Goal: Task Accomplishment & Management: Manage account settings

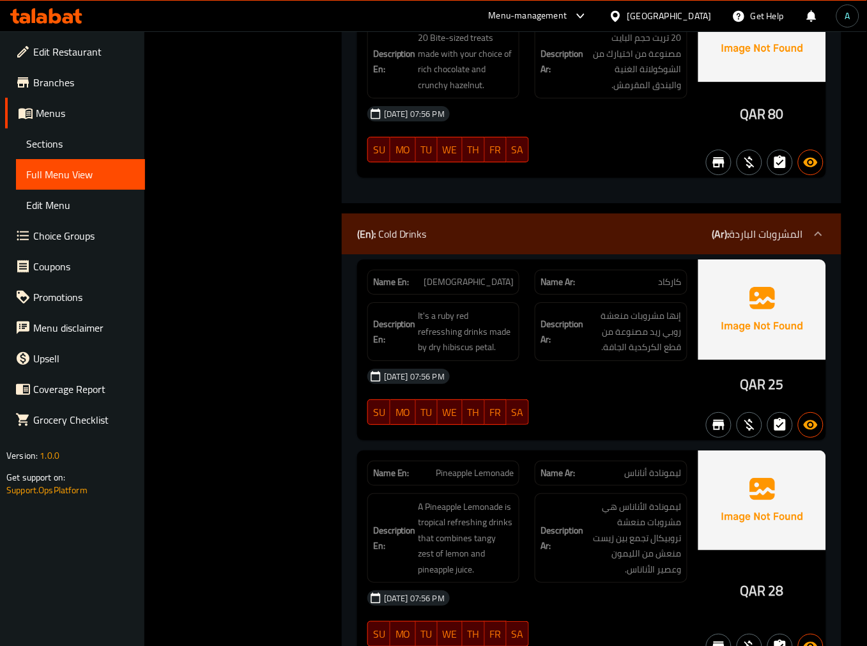
scroll to position [6460, 0]
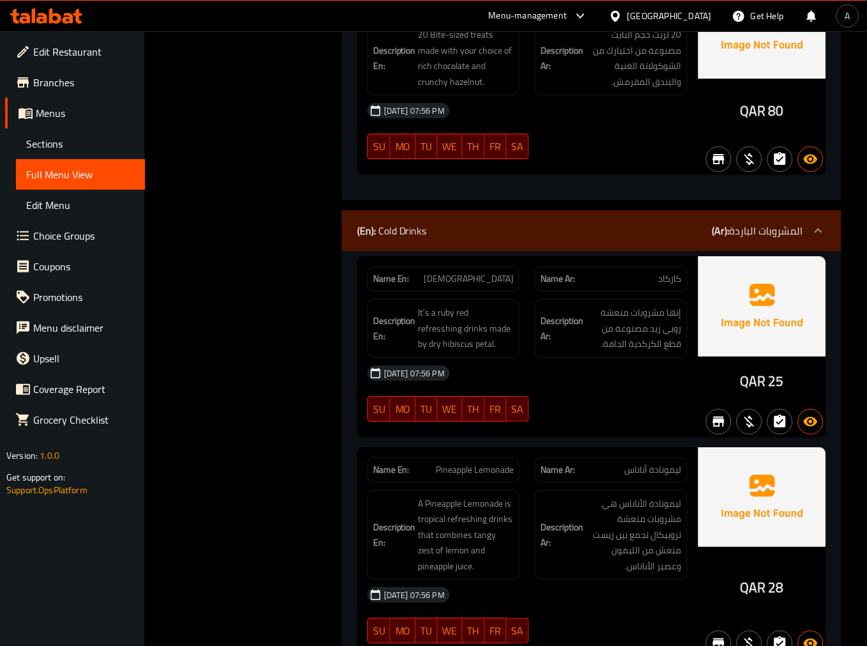
click at [495, 272] on span "[DEMOGRAPHIC_DATA]" at bounding box center [469, 278] width 90 height 13
copy span "[DEMOGRAPHIC_DATA]"
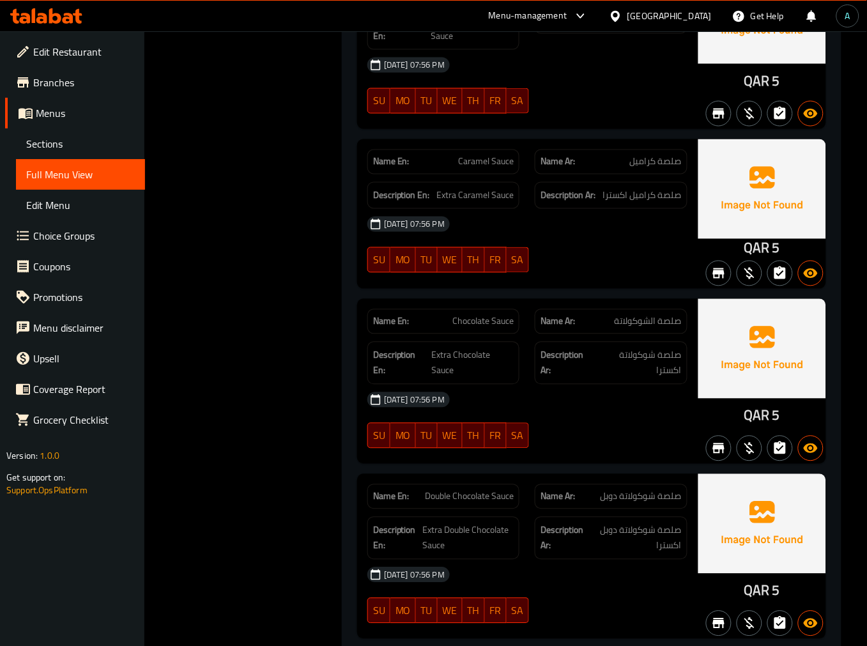
scroll to position [16034, 0]
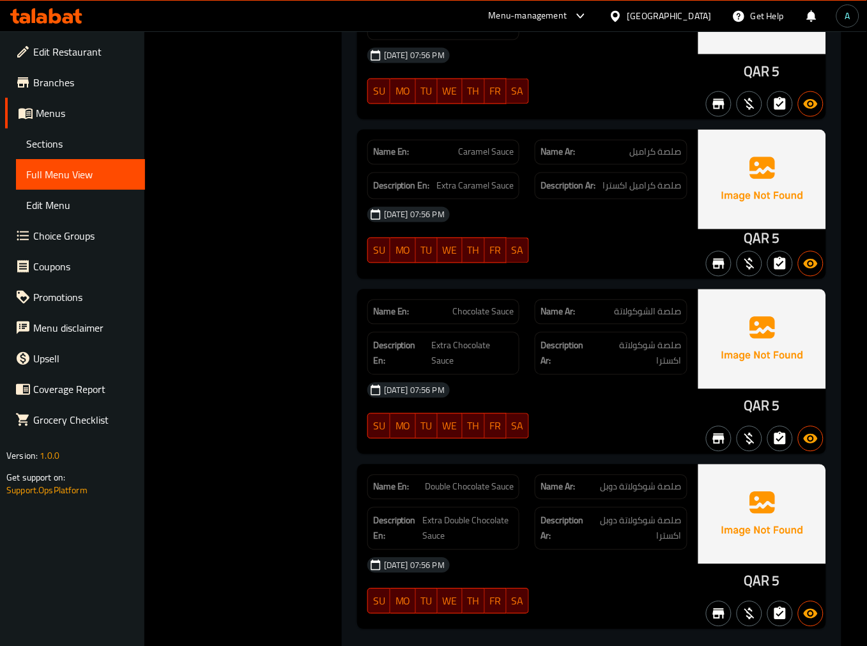
click at [586, 571] on div "[DATE] 07:56 PM SU MO TU WE TH FR SA" at bounding box center [527, 586] width 335 height 72
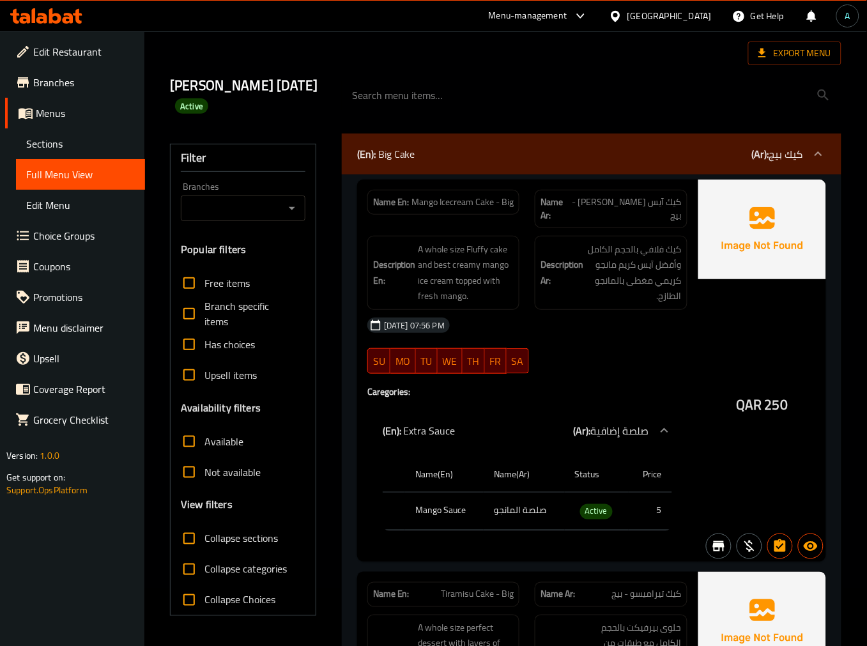
scroll to position [0, 0]
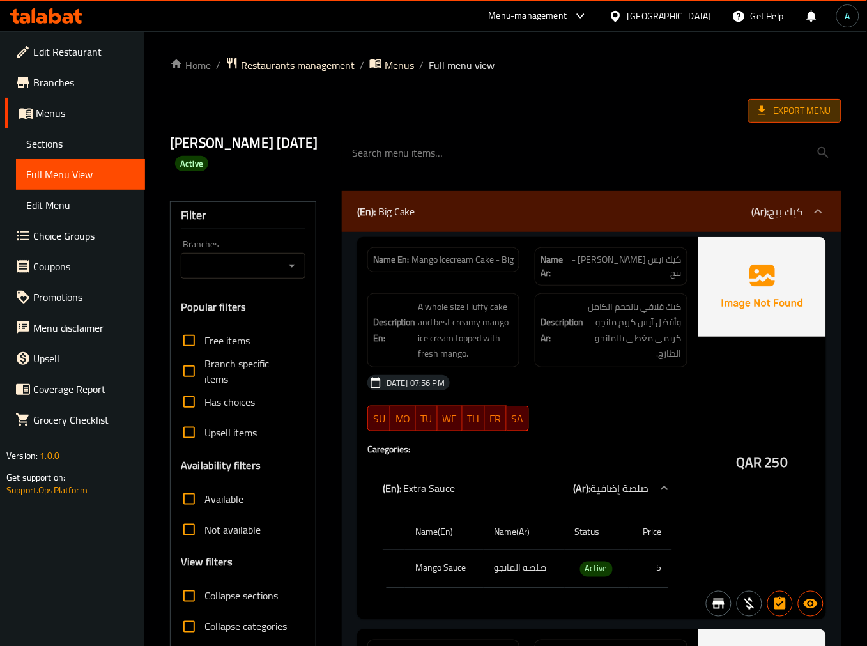
click at [815, 105] on span "Export Menu" at bounding box center [794, 111] width 73 height 16
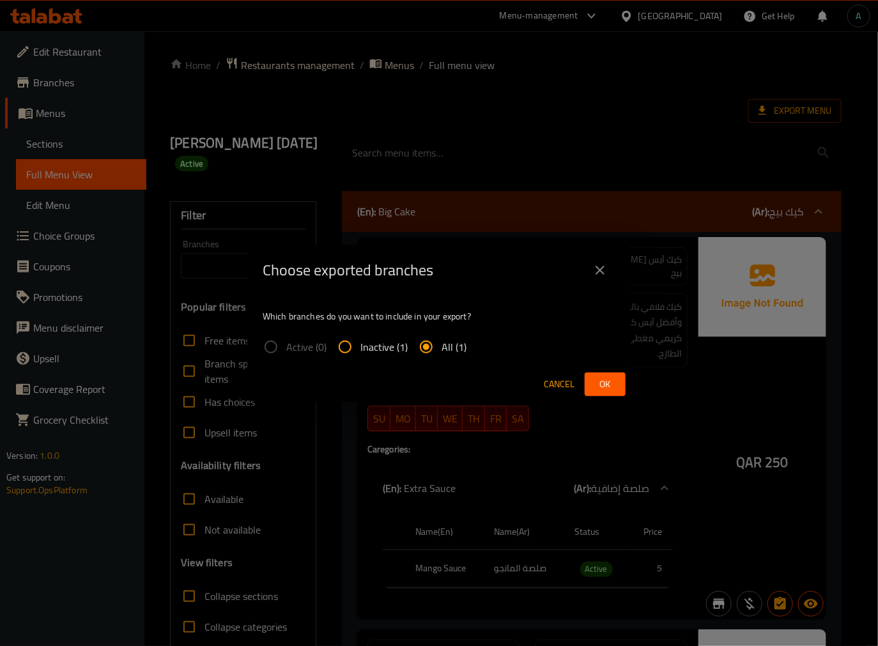
click at [442, 346] on span "All (1)" at bounding box center [453, 346] width 25 height 15
click at [441, 346] on input "All (1)" at bounding box center [426, 347] width 31 height 31
click at [595, 378] on span "Ok" at bounding box center [605, 384] width 20 height 16
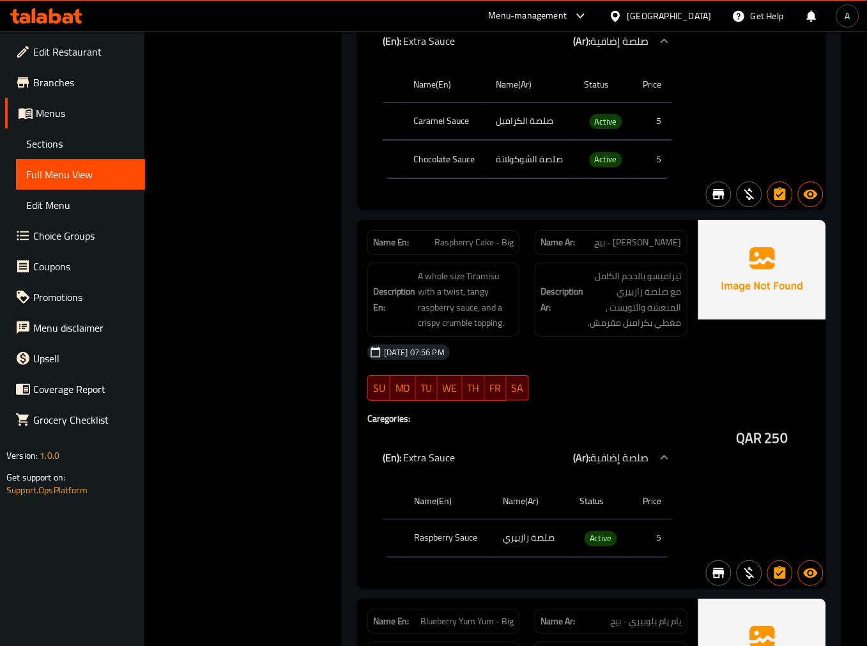
scroll to position [1135, 0]
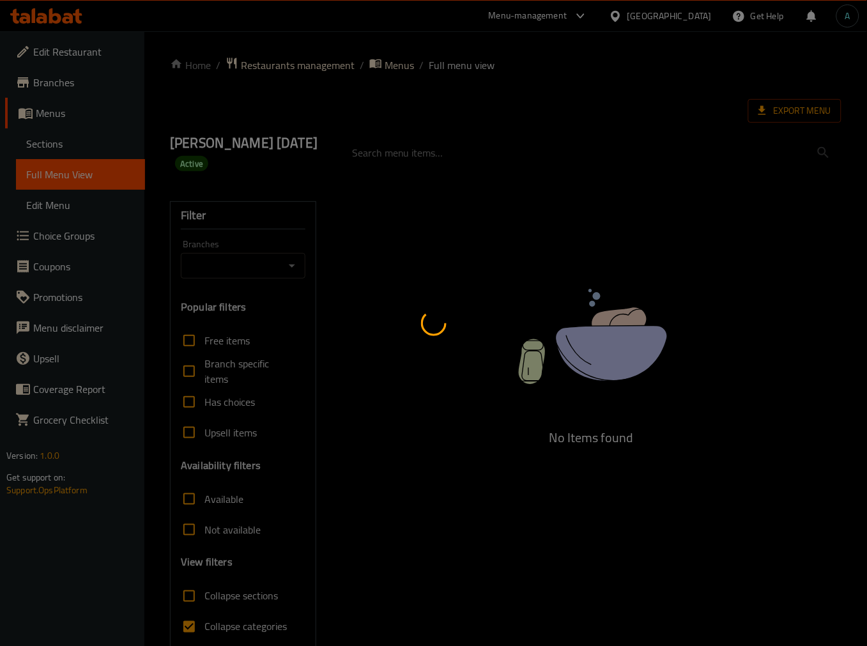
click at [79, 152] on div at bounding box center [433, 323] width 867 height 646
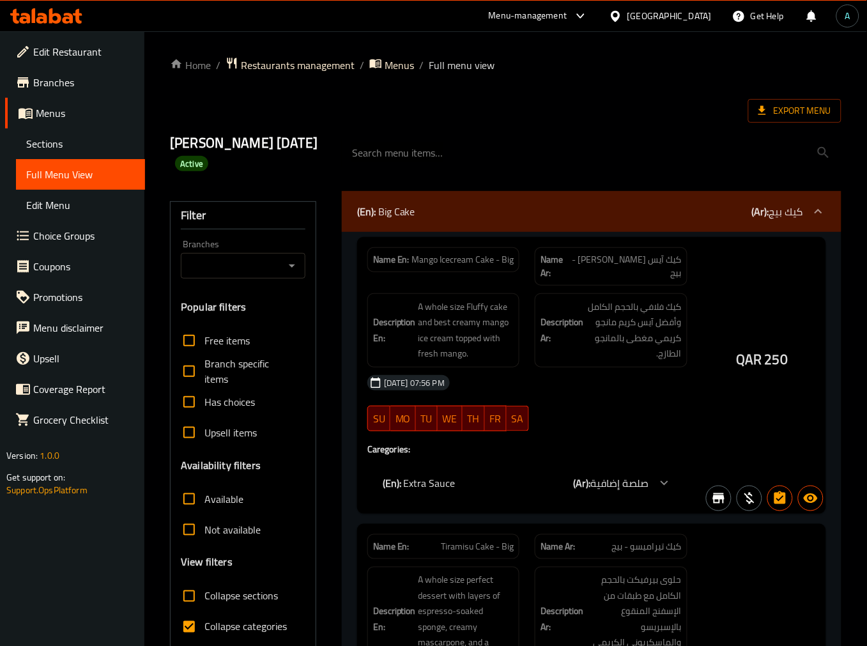
click at [79, 152] on div at bounding box center [433, 323] width 867 height 646
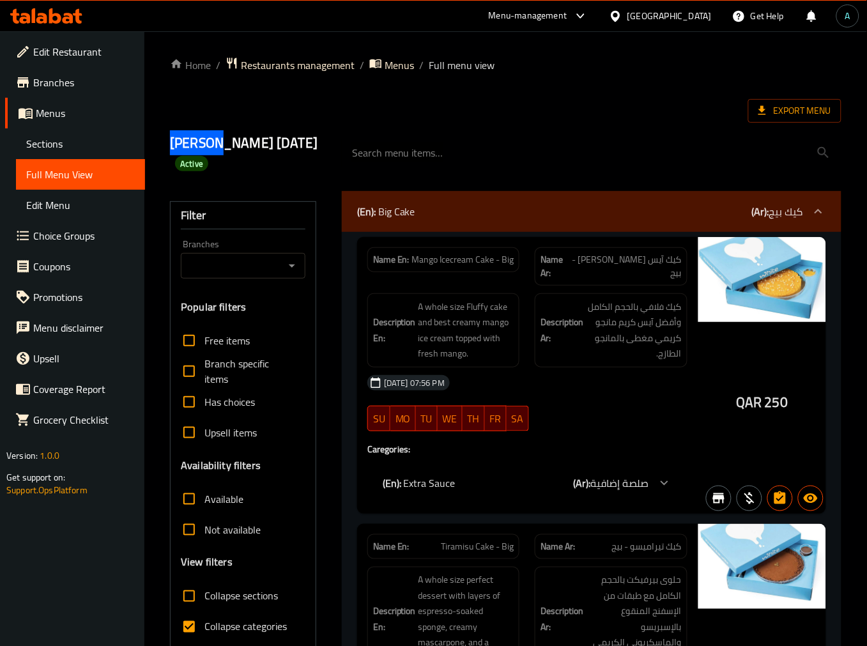
click at [79, 152] on link "Sections" at bounding box center [80, 143] width 129 height 31
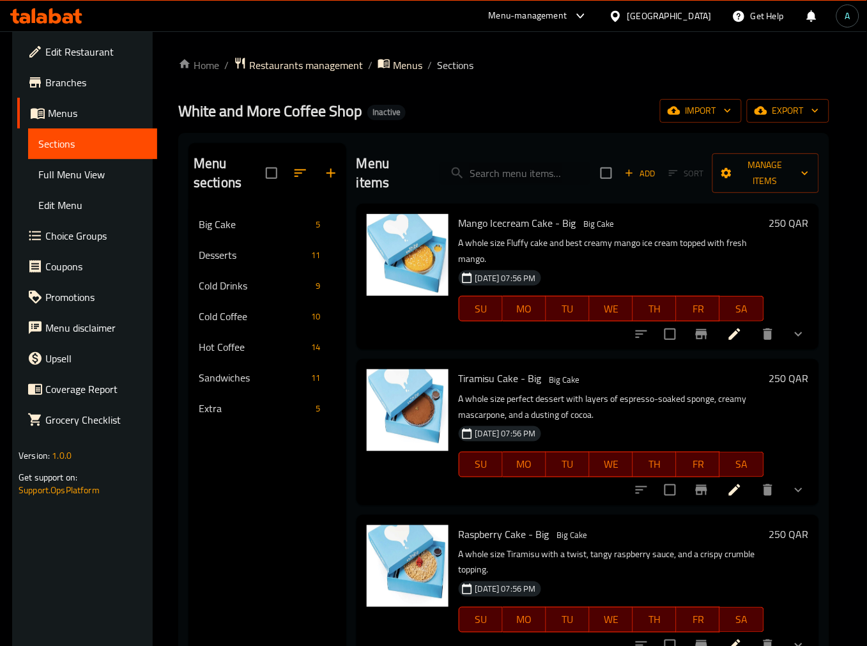
click at [519, 166] on input "search" at bounding box center [515, 173] width 151 height 22
paste input "[DEMOGRAPHIC_DATA]"
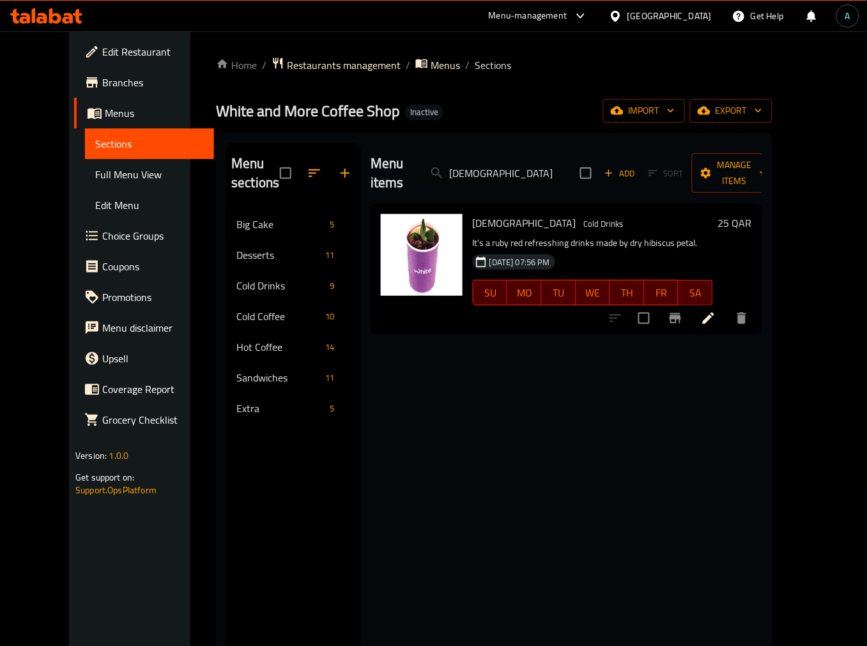
type input "[DEMOGRAPHIC_DATA]"
click at [726, 307] on li at bounding box center [709, 318] width 36 height 23
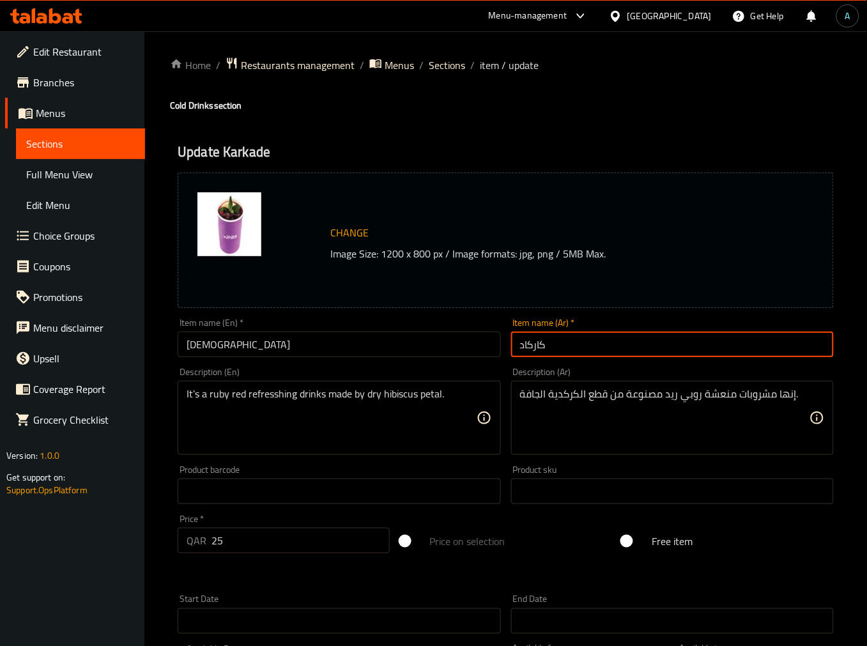
drag, startPoint x: 528, startPoint y: 343, endPoint x: 521, endPoint y: 344, distance: 7.1
click at [521, 344] on input "كاركاد" at bounding box center [672, 345] width 323 height 26
click at [525, 344] on input "كاركاد" at bounding box center [672, 345] width 323 height 26
click at [525, 346] on input "كاركاد" at bounding box center [672, 345] width 323 height 26
click at [567, 351] on input "كاركد" at bounding box center [672, 345] width 323 height 26
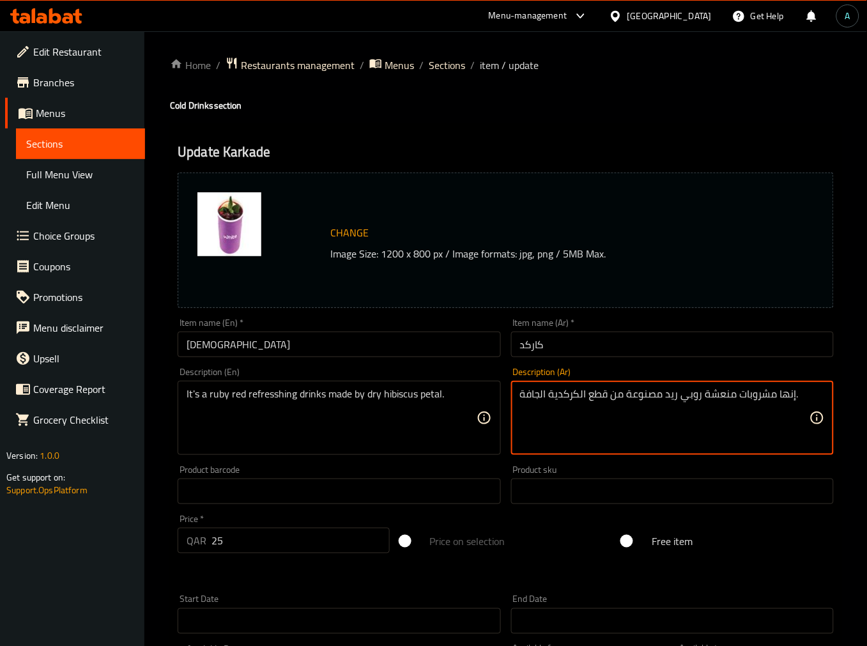
click at [565, 390] on textarea "إنها مشروبات منعشة روبي ريد مصنوعة من قطع الكركدية الجافة." at bounding box center [664, 418] width 289 height 61
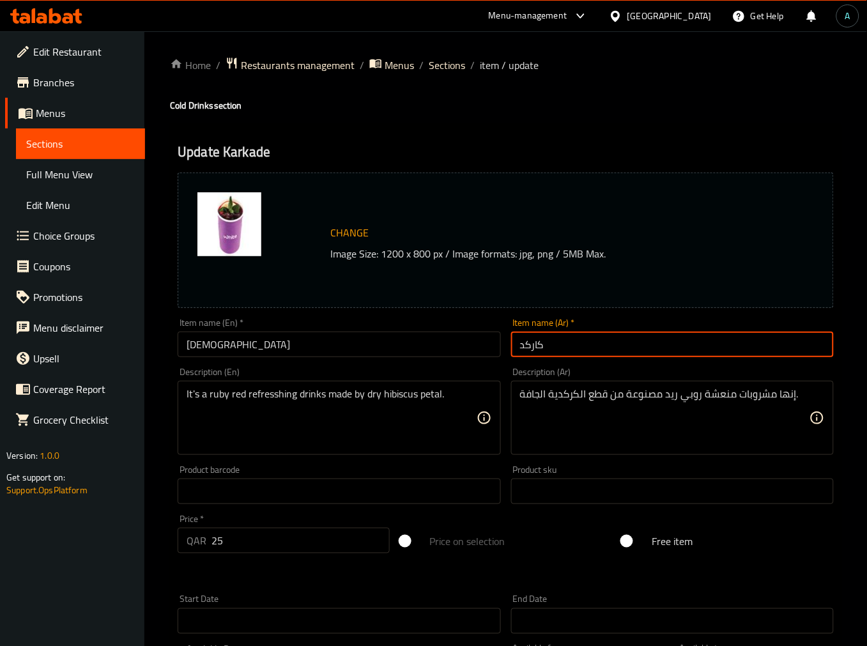
drag, startPoint x: 582, startPoint y: 342, endPoint x: 423, endPoint y: 343, distance: 159.1
click at [422, 342] on div "Change Image Size: 1200 x 800 px / Image formats: jpg, png / 5MB Max. Item name…" at bounding box center [506, 451] width 666 height 569
paste input "الكركدية"
drag, startPoint x: 551, startPoint y: 348, endPoint x: 588, endPoint y: 347, distance: 37.1
click at [587, 348] on input "الكركدية" at bounding box center [672, 345] width 323 height 26
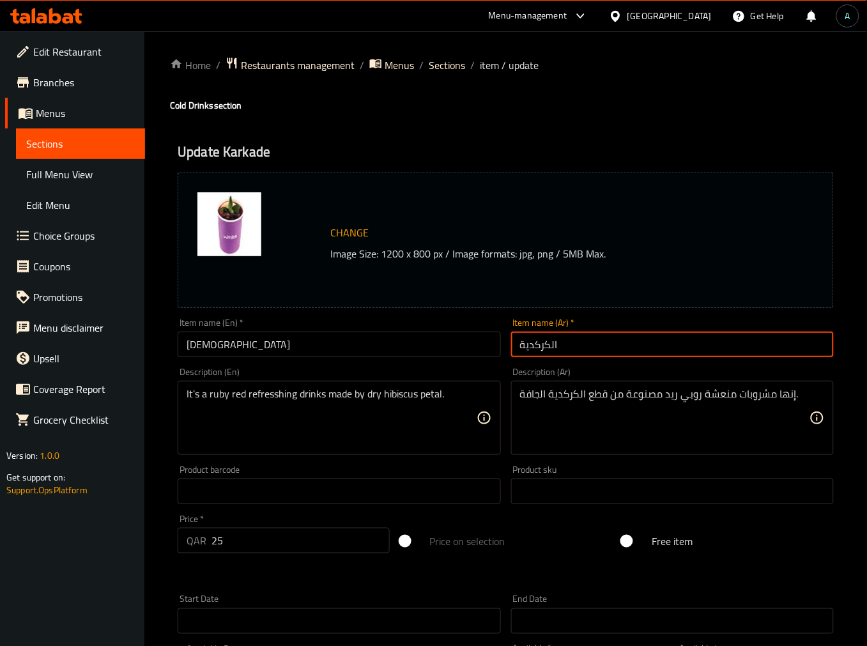
click at [556, 346] on input "الكركدية" at bounding box center [672, 345] width 323 height 26
click at [557, 344] on input "الكركدية" at bounding box center [672, 345] width 323 height 26
click at [551, 346] on input "كركدية" at bounding box center [672, 345] width 323 height 26
type input "كركدية"
click at [454, 347] on input "[DEMOGRAPHIC_DATA]" at bounding box center [339, 345] width 323 height 26
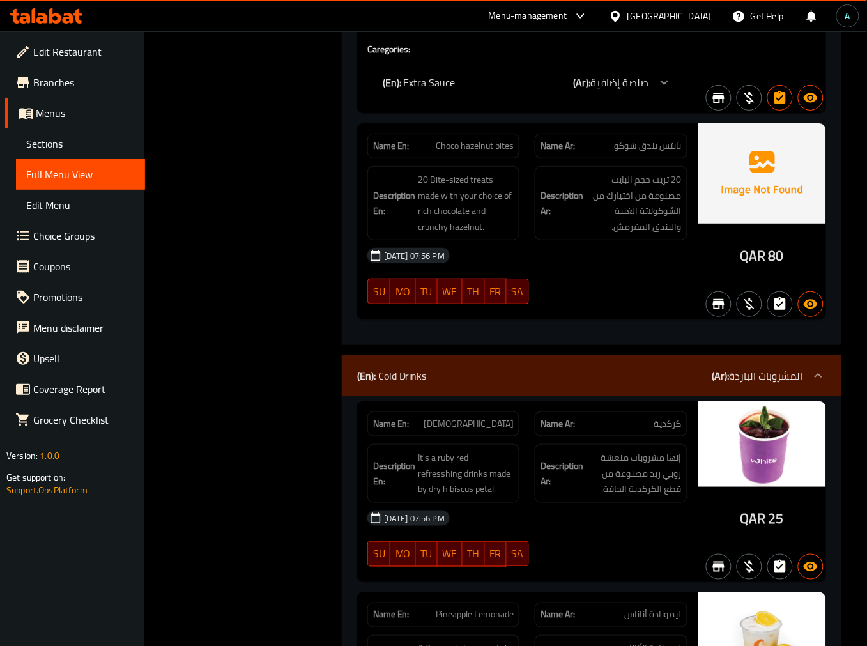
scroll to position [4543, 0]
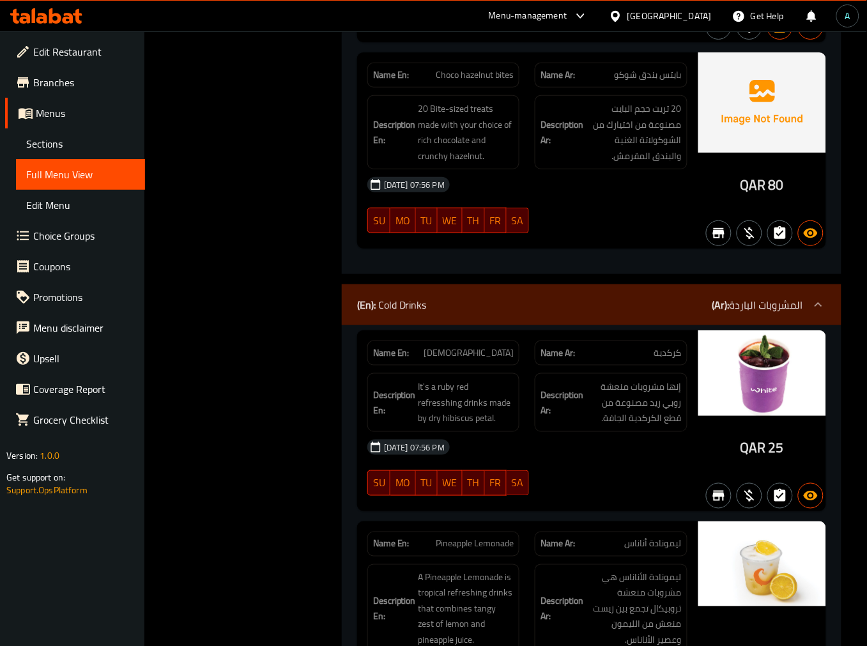
click at [73, 119] on span "Menus" at bounding box center [85, 112] width 99 height 15
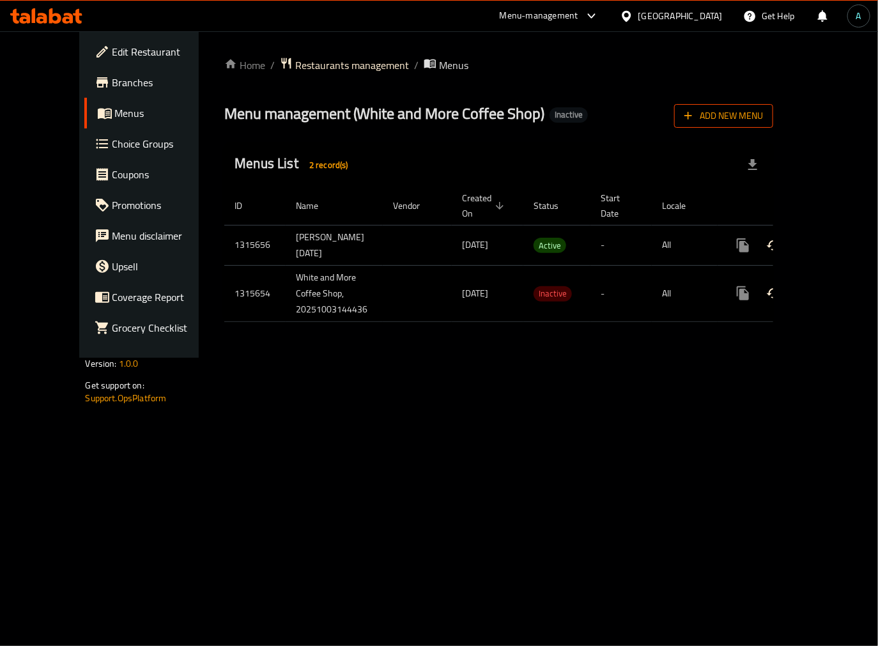
click at [763, 112] on span "Add New Menu" at bounding box center [723, 116] width 79 height 16
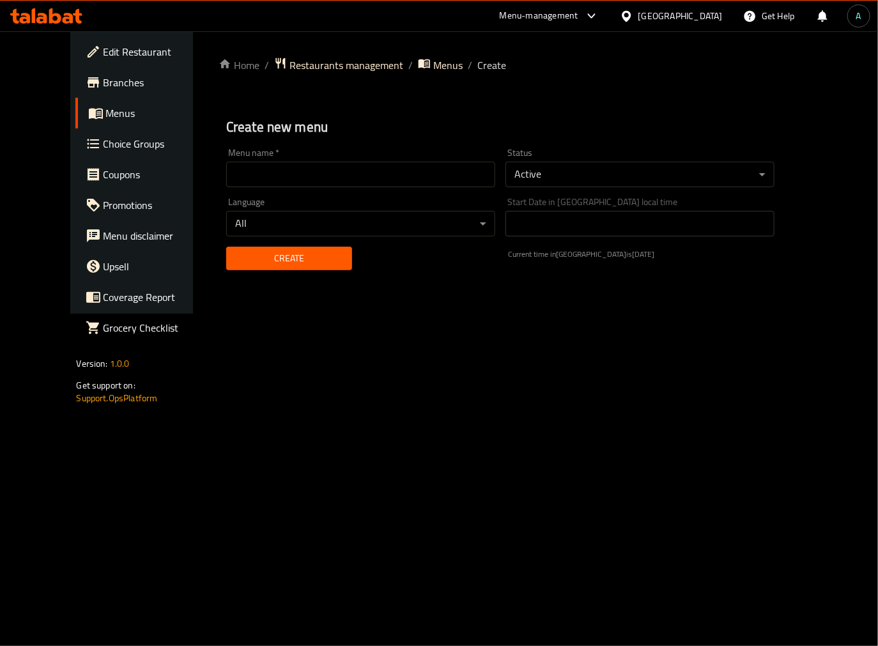
click at [439, 181] on input "text" at bounding box center [360, 175] width 269 height 26
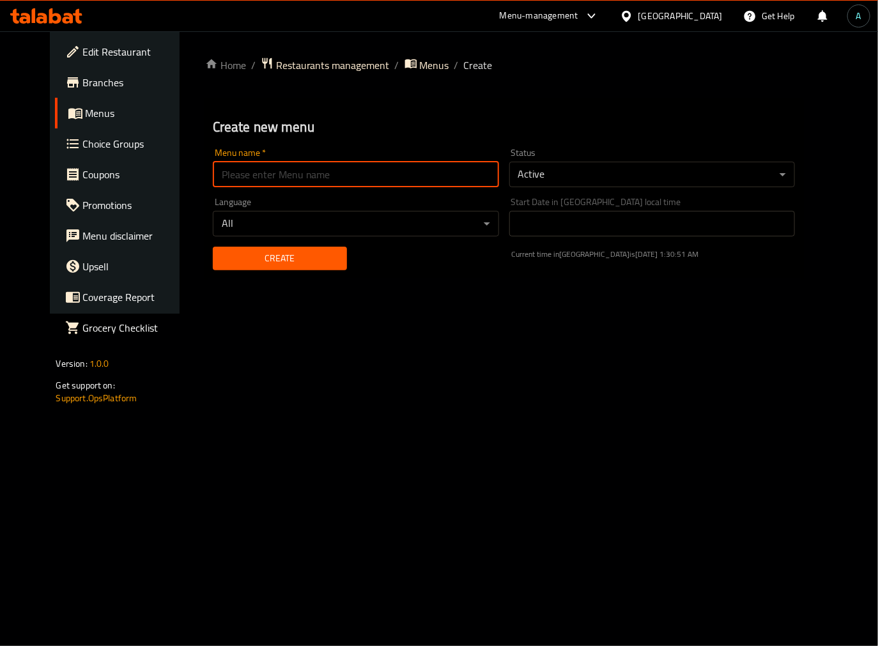
type input "final"
click at [239, 248] on button "Create" at bounding box center [280, 259] width 134 height 24
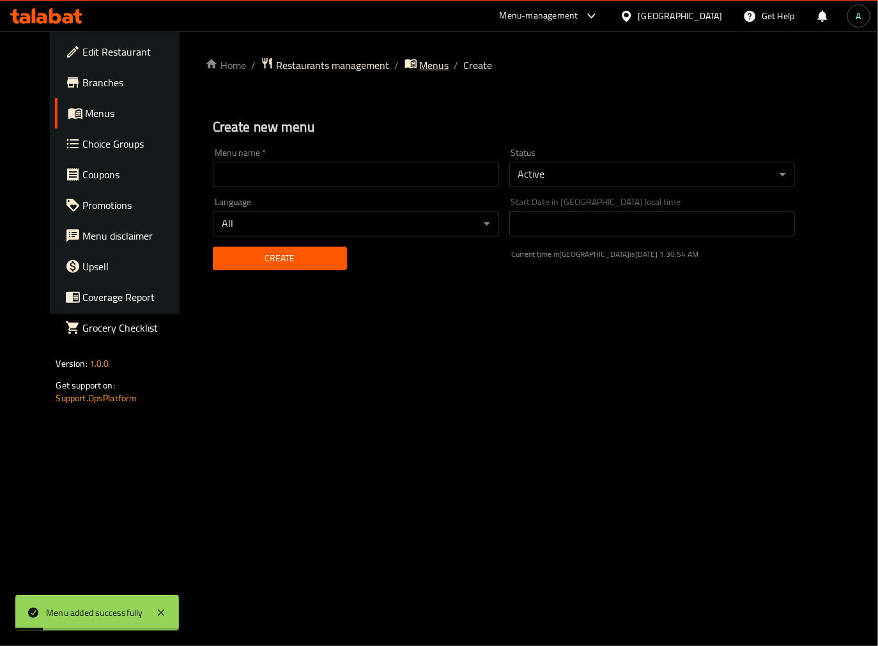
click at [420, 63] on span "Menus" at bounding box center [434, 65] width 29 height 15
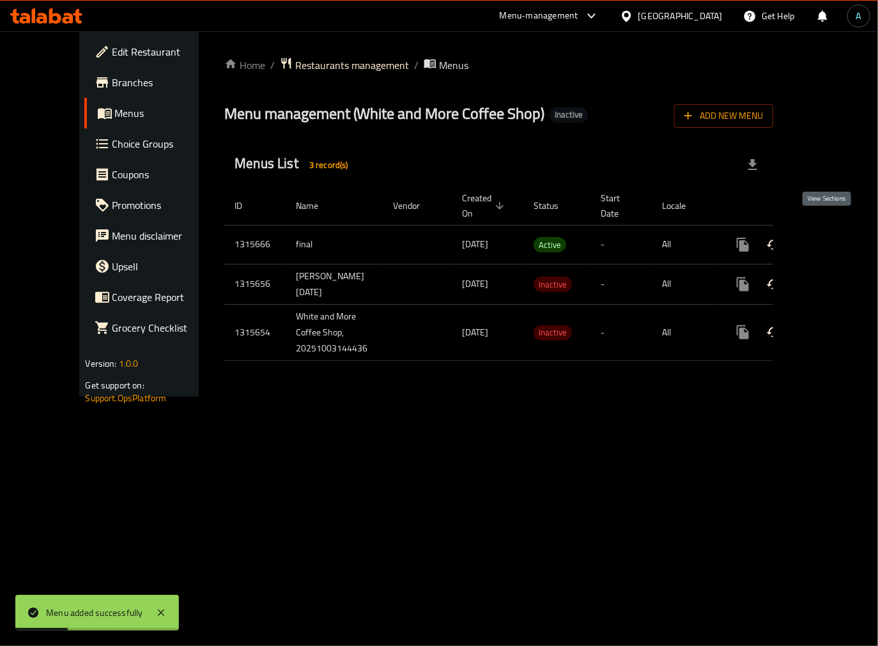
click at [829, 239] on icon "enhanced table" at bounding box center [835, 245] width 12 height 12
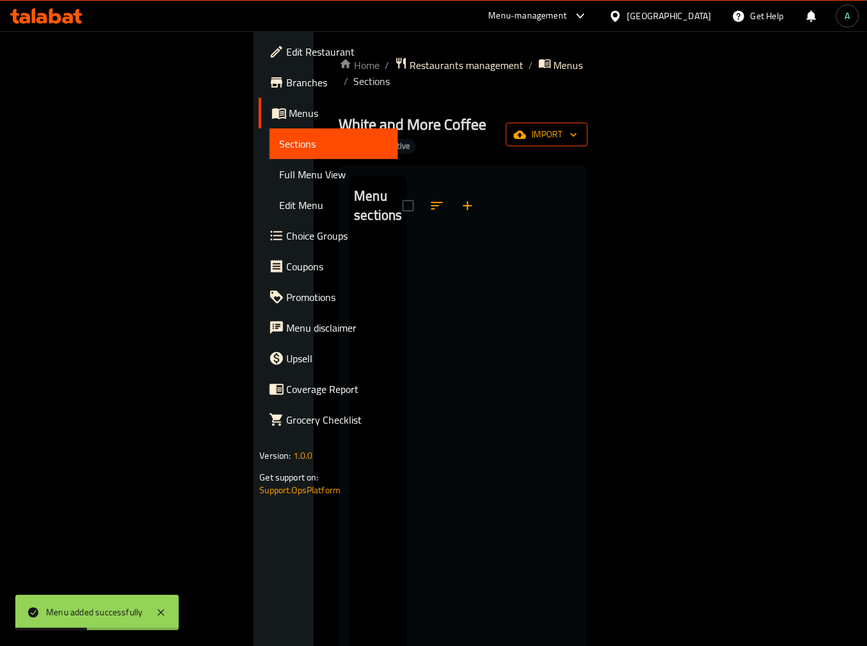
click at [588, 123] on button "import" at bounding box center [547, 135] width 82 height 24
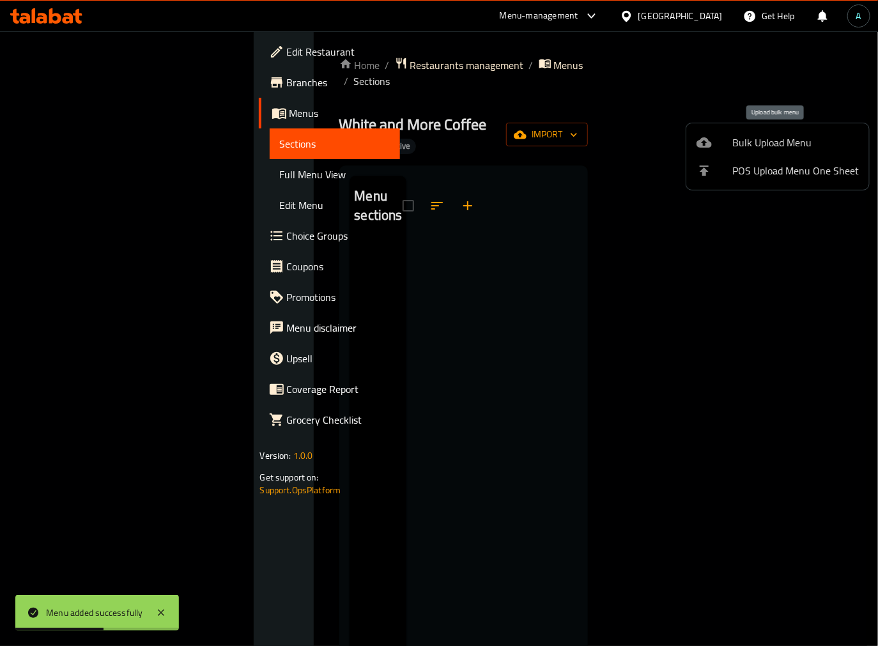
click at [706, 147] on icon at bounding box center [703, 142] width 15 height 10
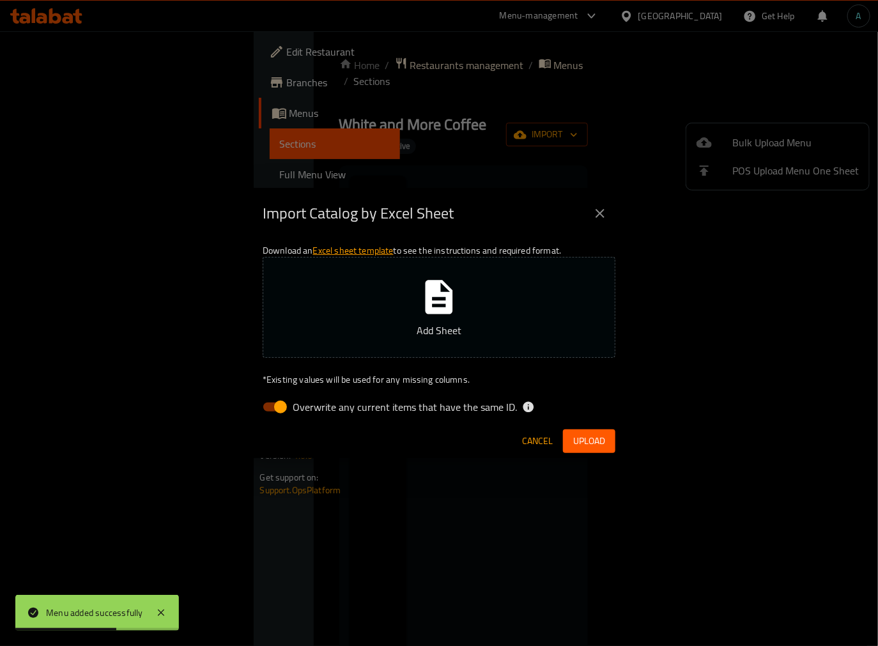
click at [404, 320] on button "Add Sheet" at bounding box center [439, 307] width 353 height 101
click at [281, 404] on input "Overwrite any current items that have the same ID." at bounding box center [280, 407] width 73 height 24
checkbox input "false"
click at [602, 443] on span "Upload" at bounding box center [589, 441] width 32 height 16
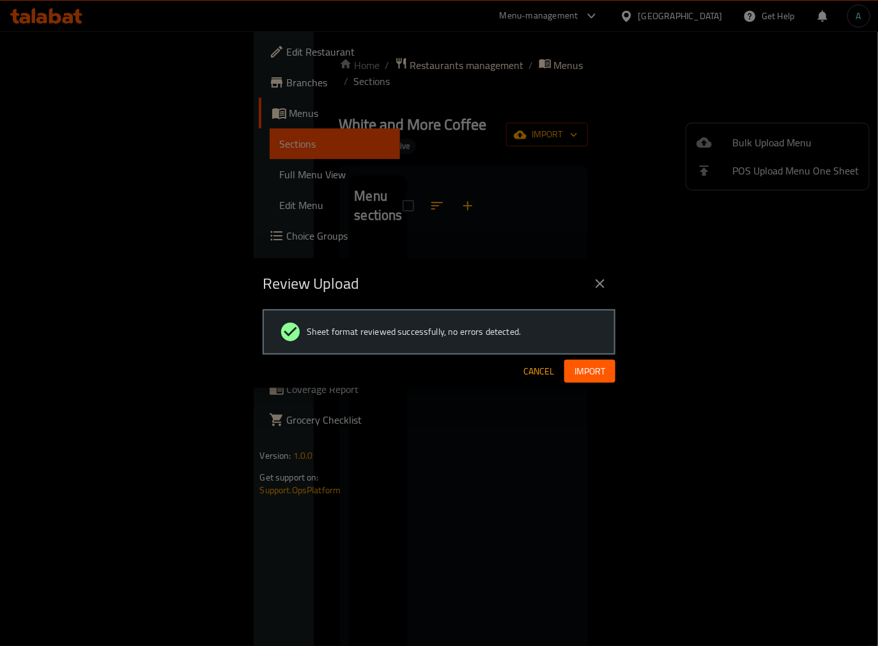
click at [576, 381] on button "Import" at bounding box center [589, 372] width 51 height 24
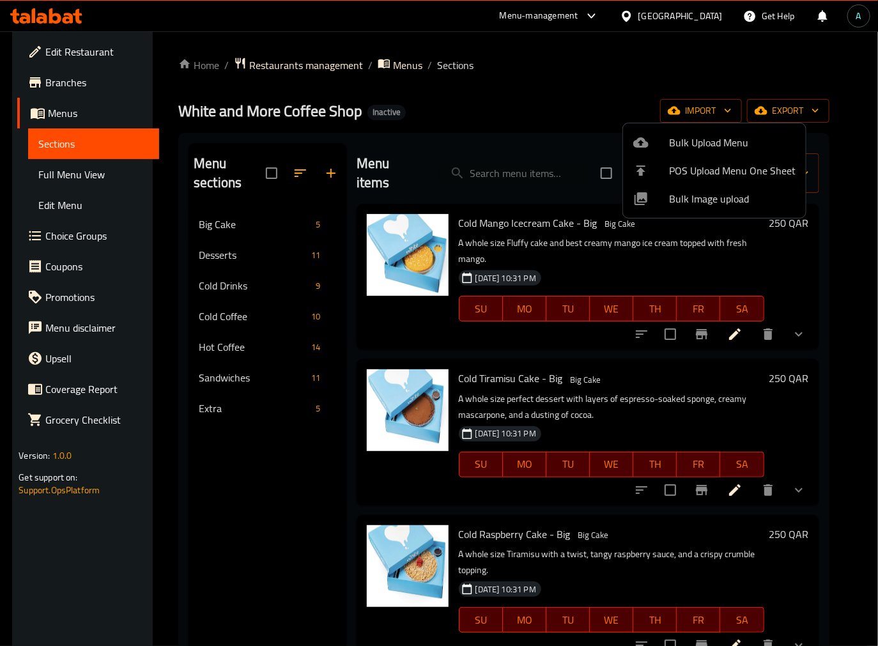
click at [507, 68] on div at bounding box center [439, 323] width 878 height 646
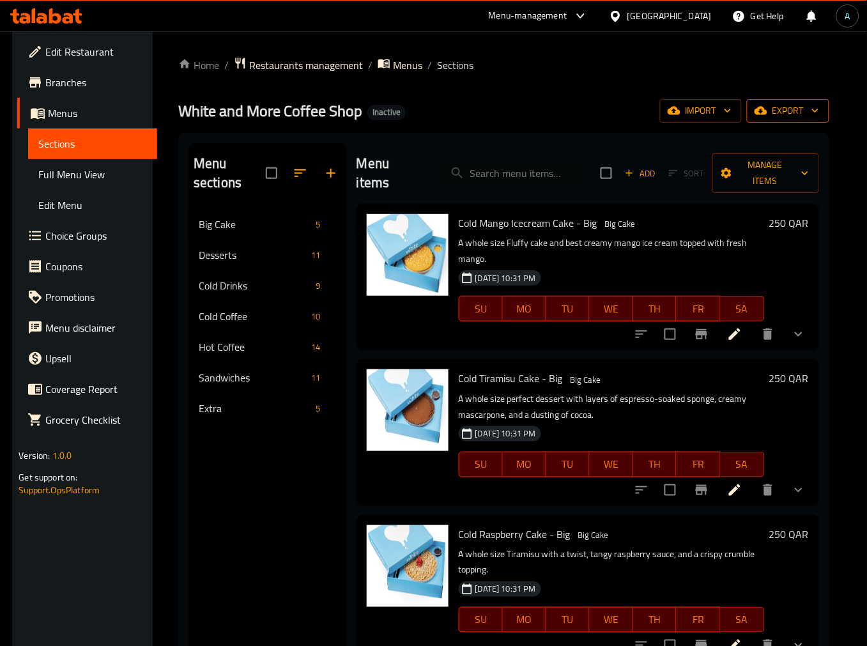
click at [806, 117] on span "export" at bounding box center [788, 111] width 62 height 16
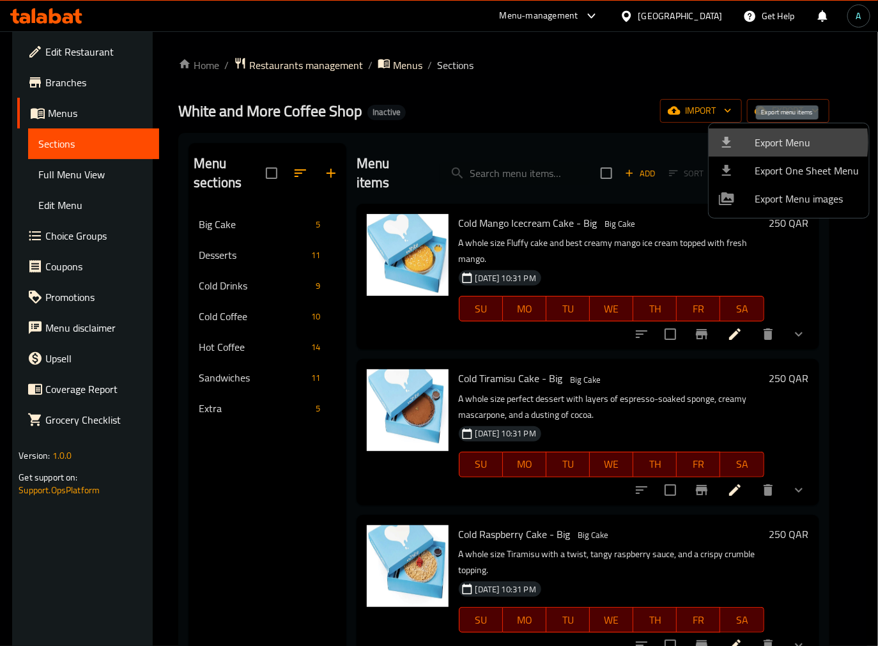
click at [761, 142] on span "Export Menu" at bounding box center [807, 142] width 104 height 15
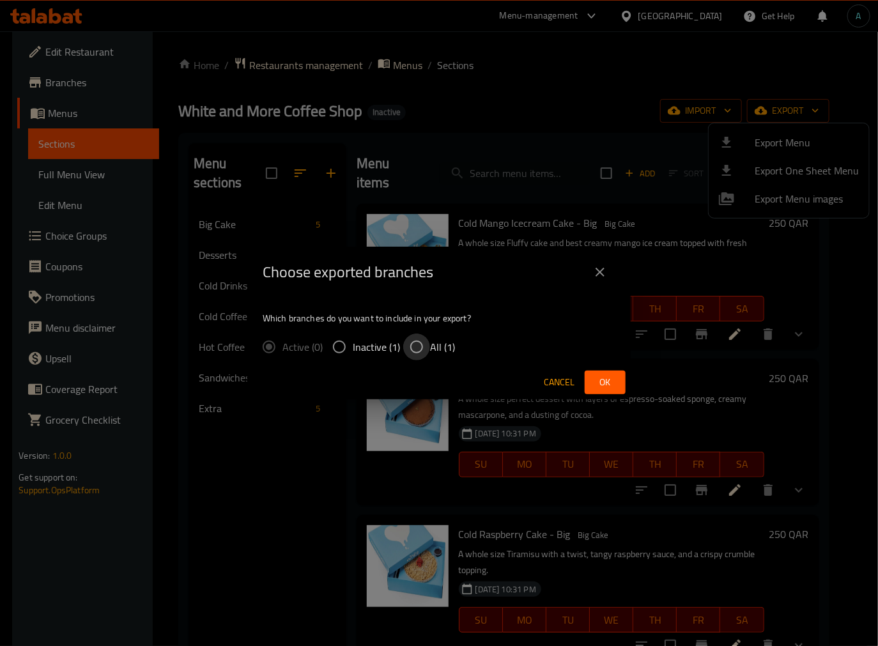
click at [424, 341] on input "All (1)" at bounding box center [416, 347] width 27 height 27
radio input "true"
click at [611, 379] on span "Ok" at bounding box center [605, 382] width 20 height 16
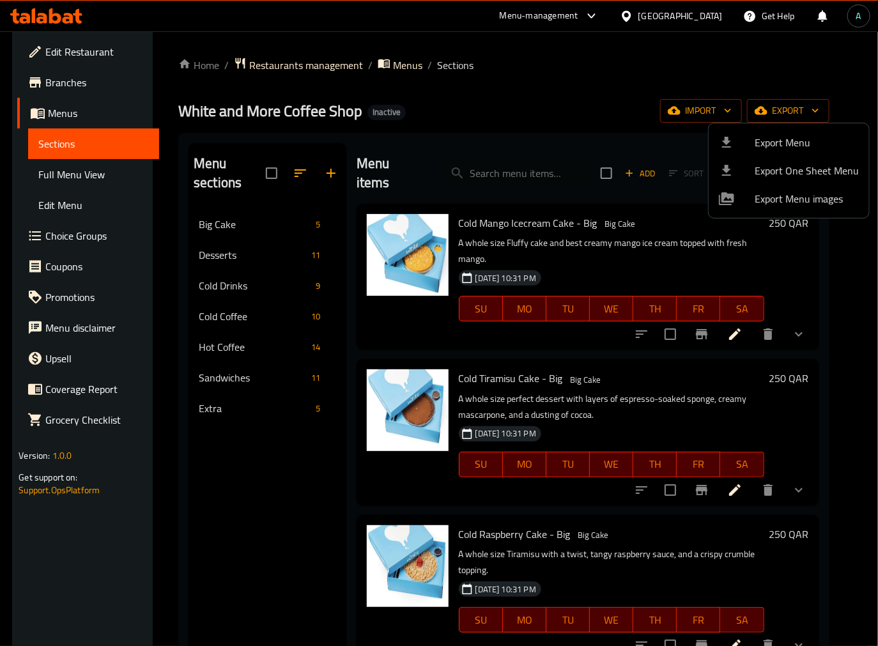
click at [225, 487] on div at bounding box center [439, 323] width 878 height 646
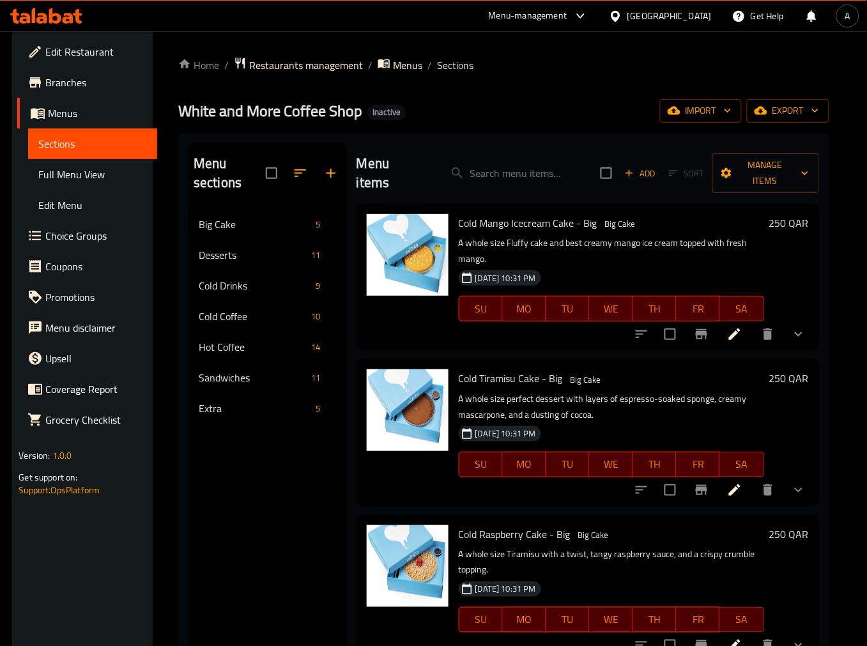
click at [81, 176] on span "Full Menu View" at bounding box center [92, 174] width 109 height 15
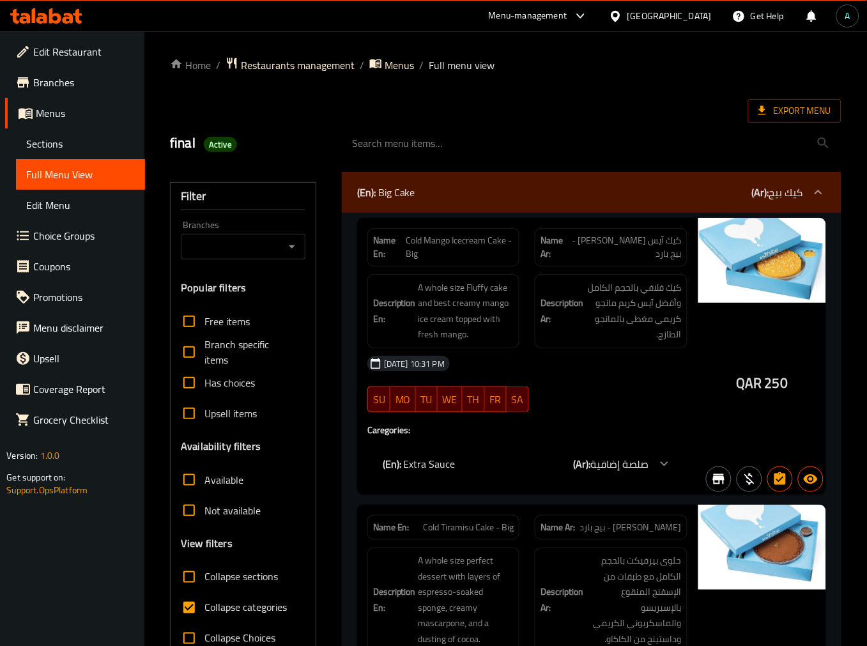
click at [81, 176] on span "Full Menu View" at bounding box center [80, 174] width 109 height 15
click at [248, 617] on label "Collapse categories" at bounding box center [230, 607] width 113 height 31
click at [204, 617] on input "Collapse categories" at bounding box center [189, 607] width 31 height 31
checkbox input "false"
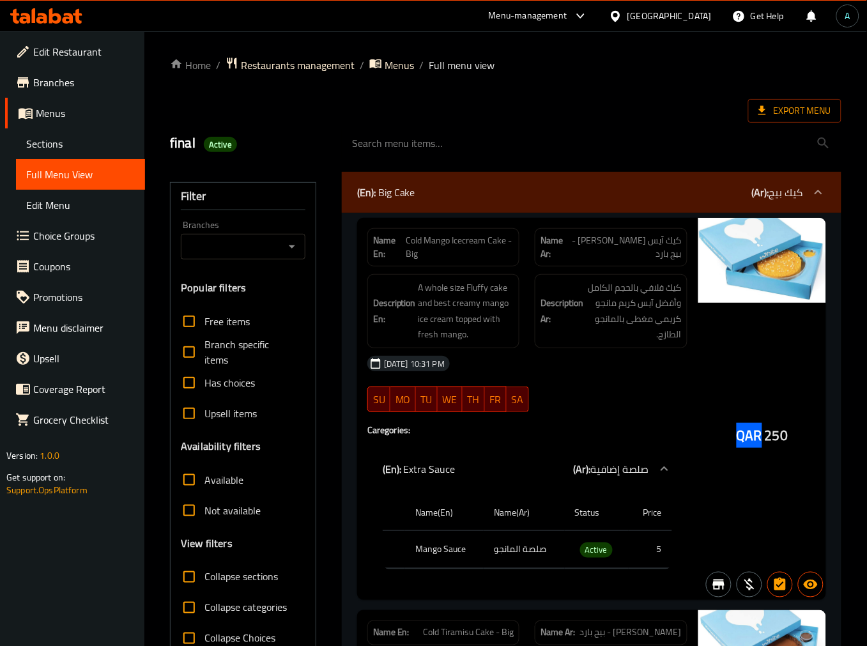
drag, startPoint x: 739, startPoint y: 431, endPoint x: 760, endPoint y: 436, distance: 22.2
click at [760, 436] on span "QAR" at bounding box center [750, 435] width 26 height 25
copy span "QAR"
click at [607, 397] on div "03-10-2025 10:31 PM SU MO TU WE TH FR SA" at bounding box center [527, 384] width 335 height 72
click at [678, 254] on span "كيك آيس كريم مانجو - بيج بارد" at bounding box center [625, 247] width 112 height 27
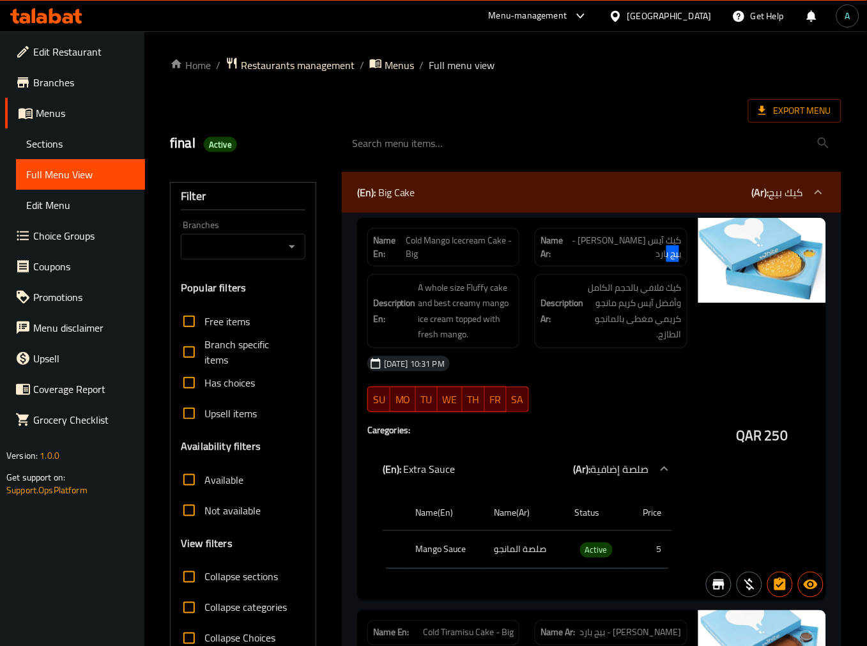
click at [678, 254] on span "كيك آيس كريم مانجو - بيج بارد" at bounding box center [625, 247] width 112 height 27
copy span "بارد"
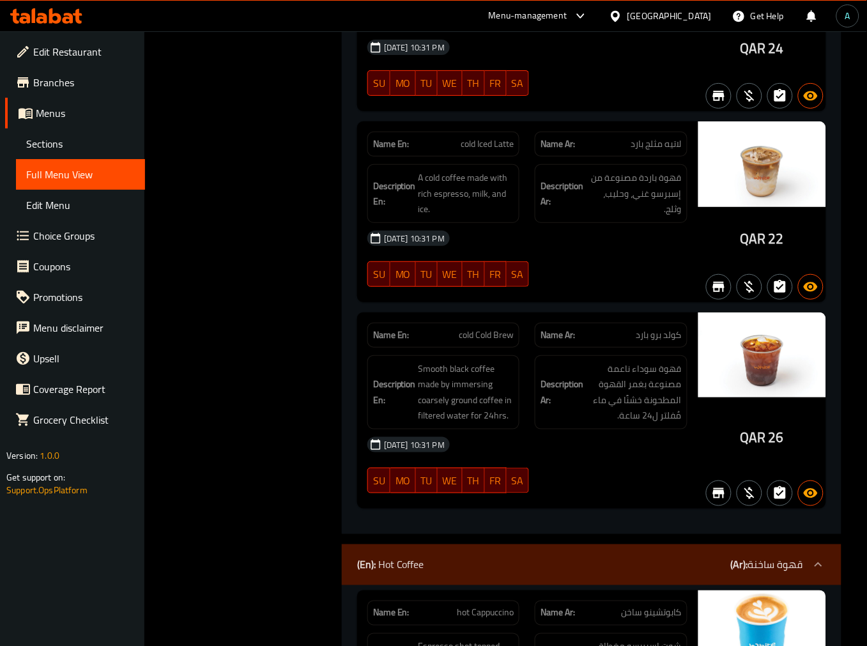
scroll to position [10080, 0]
click at [496, 339] on span "cold Cold Brew" at bounding box center [486, 334] width 55 height 13
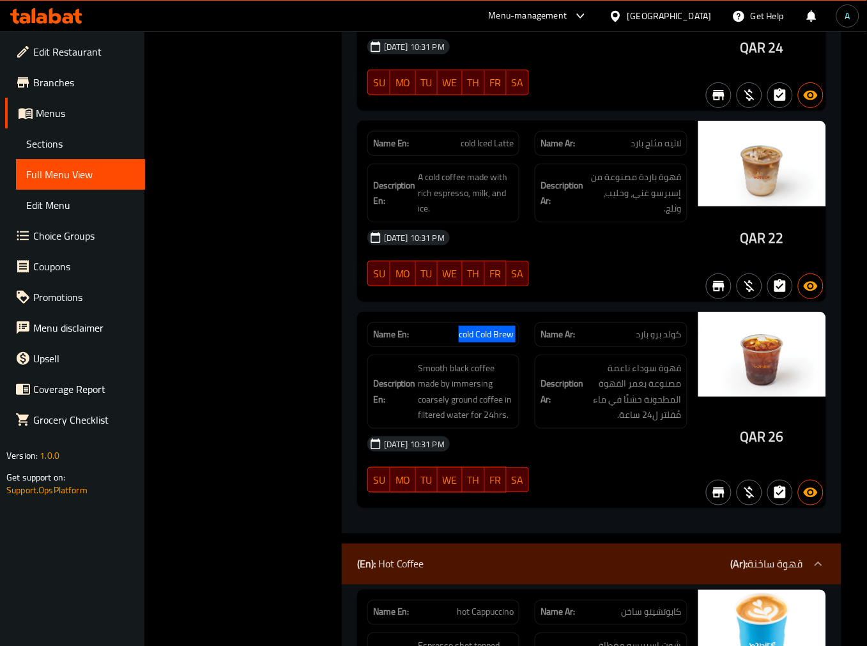
click at [496, 339] on span "cold Cold Brew" at bounding box center [486, 334] width 55 height 13
copy span "cold Cold Brew"
click at [49, 150] on span "Sections" at bounding box center [80, 143] width 109 height 15
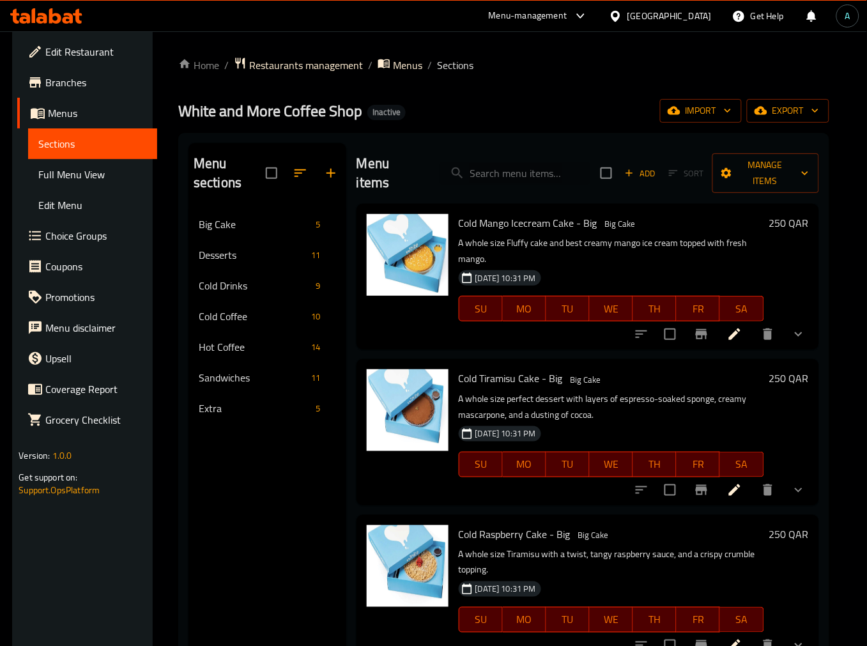
click at [499, 174] on input "search" at bounding box center [515, 173] width 151 height 22
paste input "cold Cold Brew"
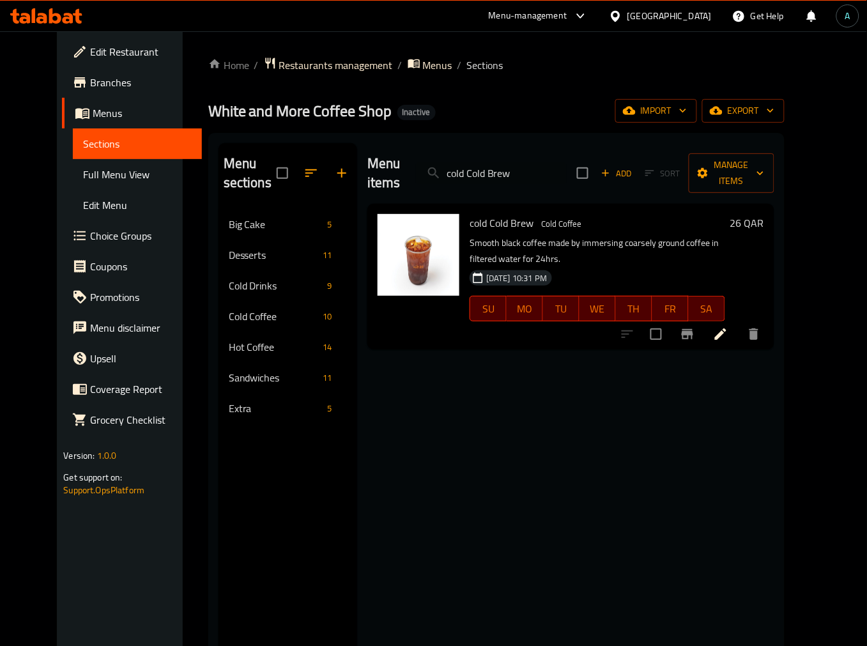
type input "cold Cold Brew"
click at [728, 326] on icon at bounding box center [720, 333] width 15 height 15
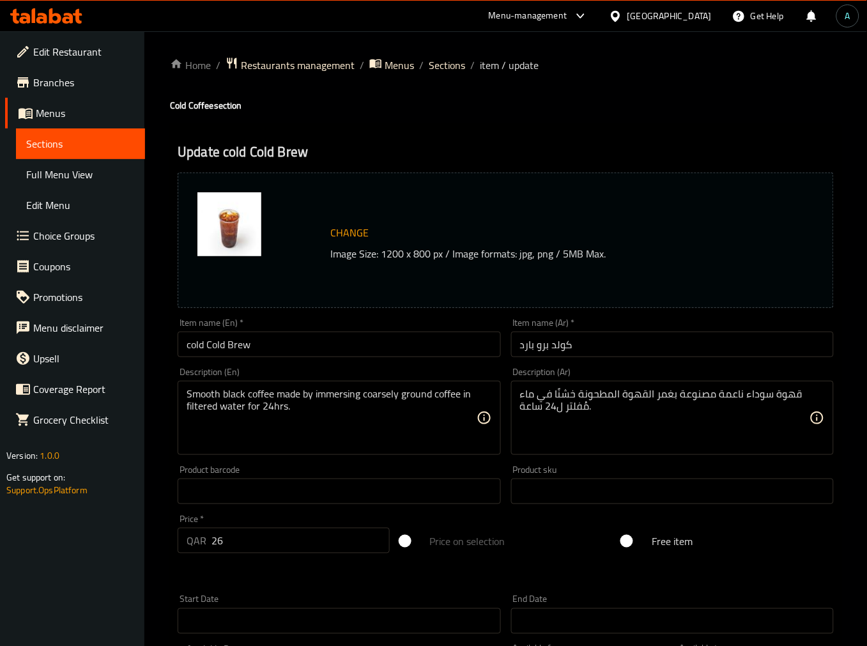
click at [198, 340] on input "cold Cold Brew" at bounding box center [339, 345] width 323 height 26
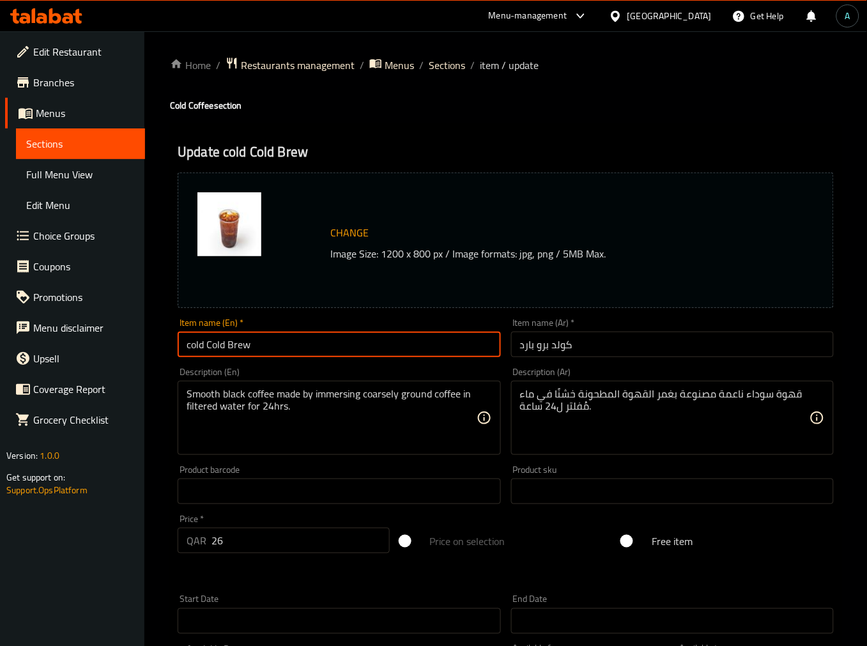
click at [198, 340] on input "cold Cold Brew" at bounding box center [339, 345] width 323 height 26
type input "Cold Brew"
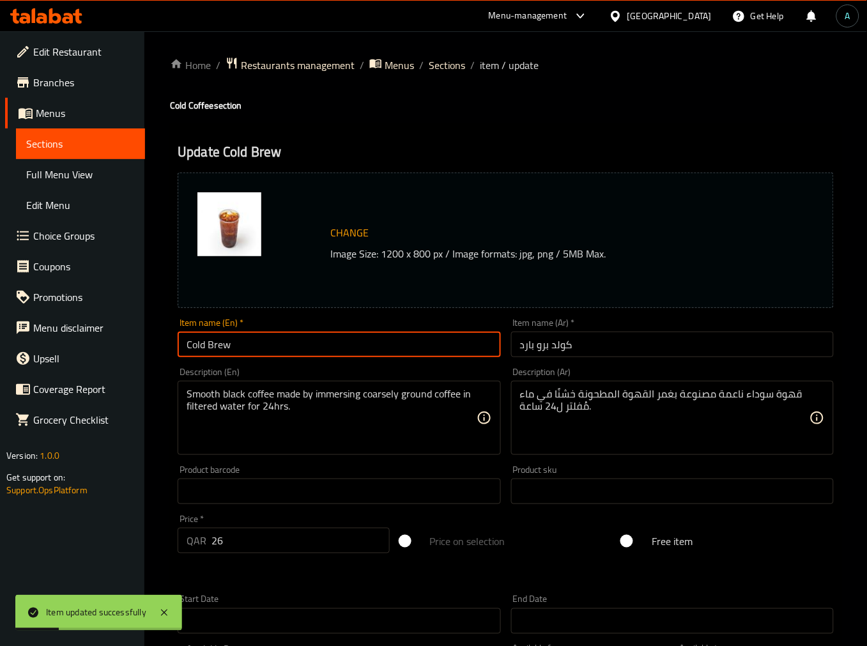
click at [522, 348] on input "كولد برو بارد" at bounding box center [672, 345] width 323 height 26
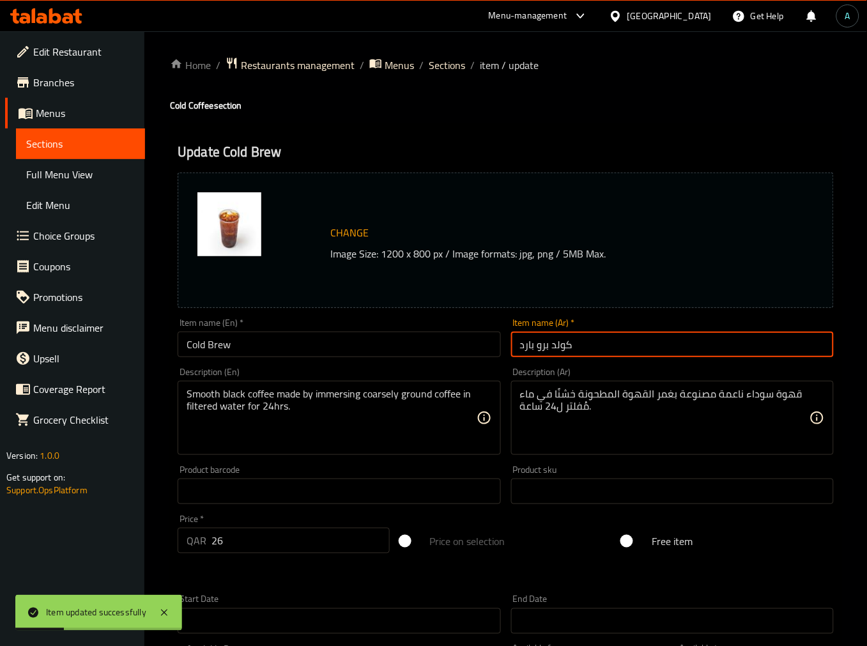
click at [522, 348] on input "كولد برو بارد" at bounding box center [672, 345] width 323 height 26
click at [528, 346] on input "كولد برو بارد" at bounding box center [672, 345] width 323 height 26
type input "كولد برو"
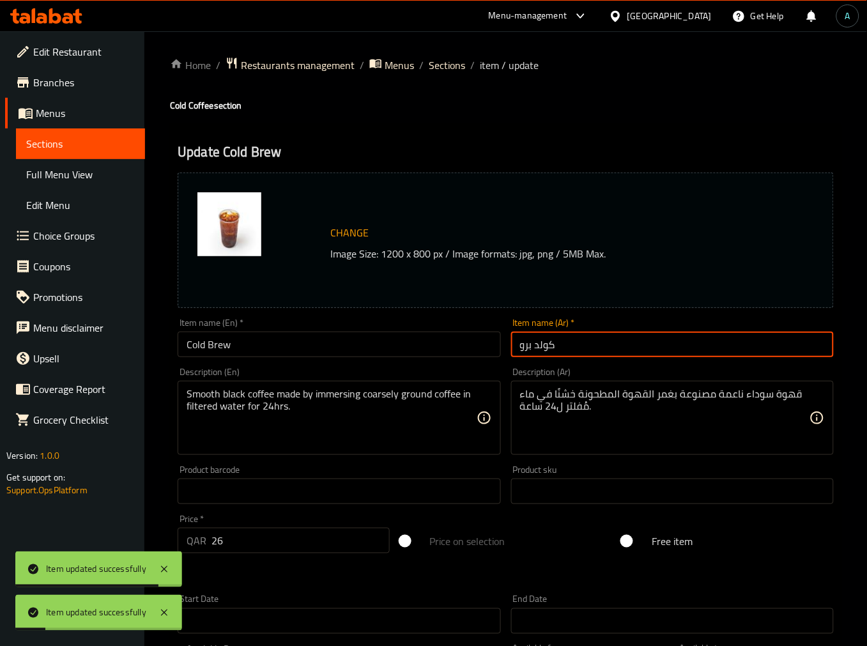
drag, startPoint x: 66, startPoint y: 179, endPoint x: 114, endPoint y: 188, distance: 48.9
click at [66, 179] on span "Full Menu View" at bounding box center [80, 174] width 109 height 15
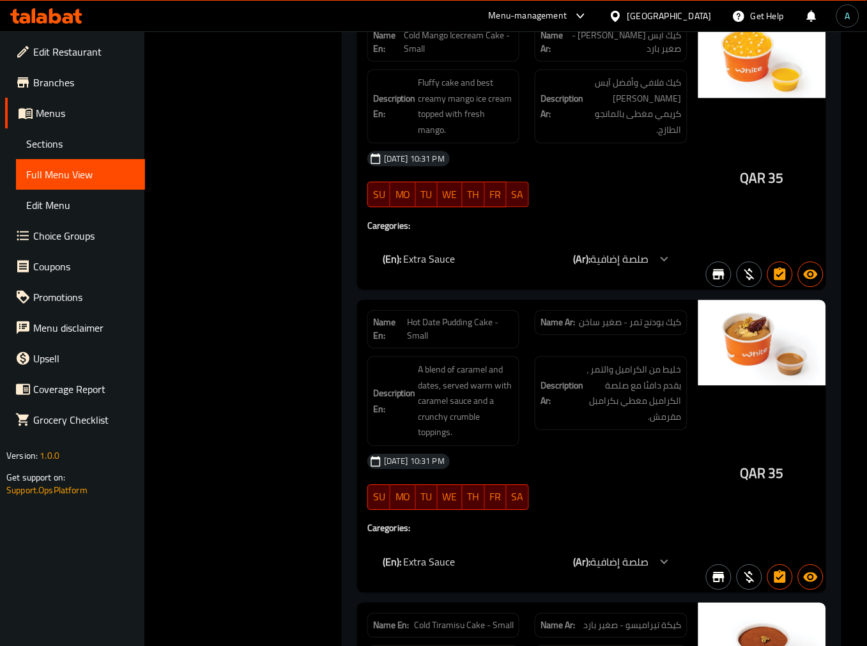
scroll to position [3189, 0]
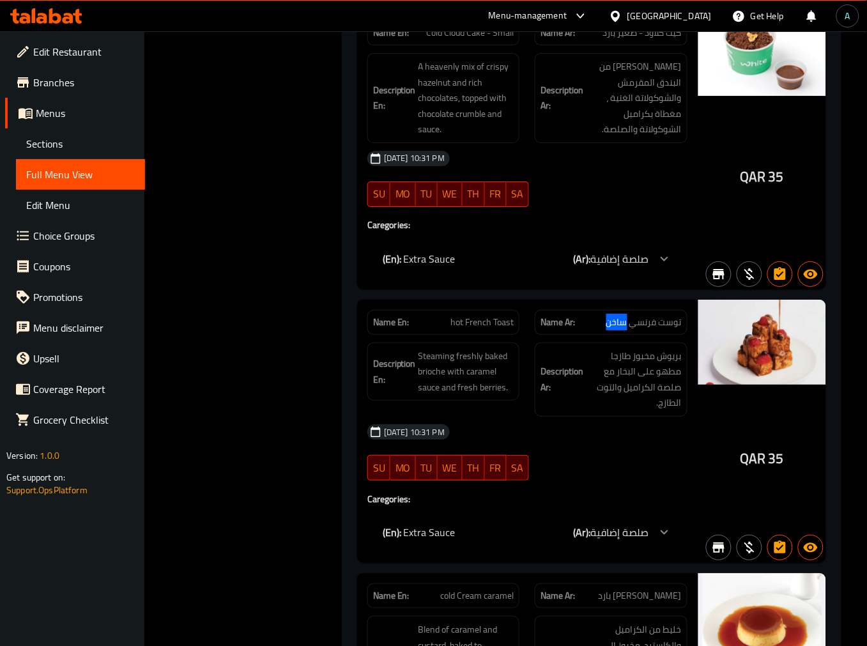
drag, startPoint x: 604, startPoint y: 323, endPoint x: 625, endPoint y: 323, distance: 21.1
click at [625, 323] on p "Name Ar: توست فرنسي ساخن" at bounding box center [611, 322] width 141 height 13
copy span "ساخن"
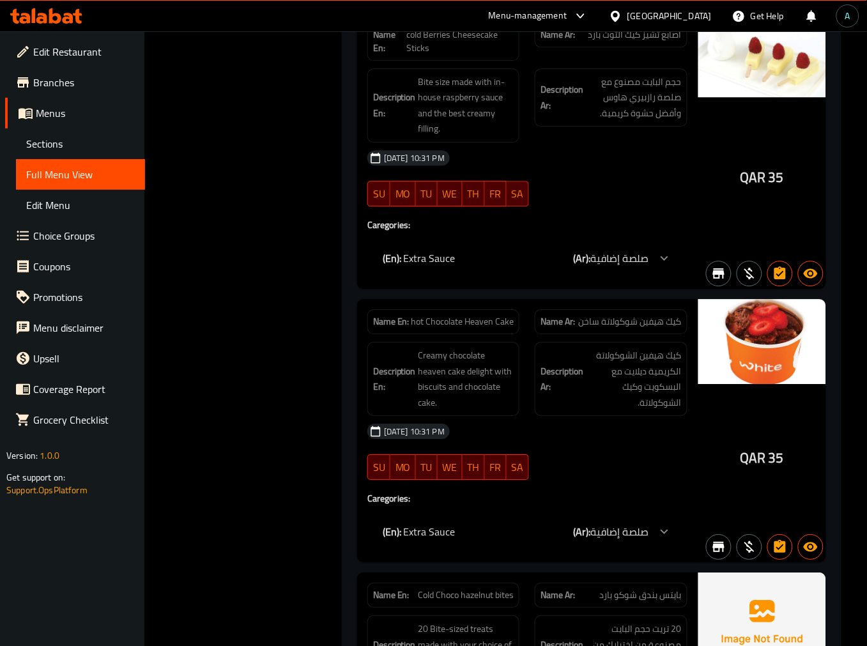
scroll to position [7158, 0]
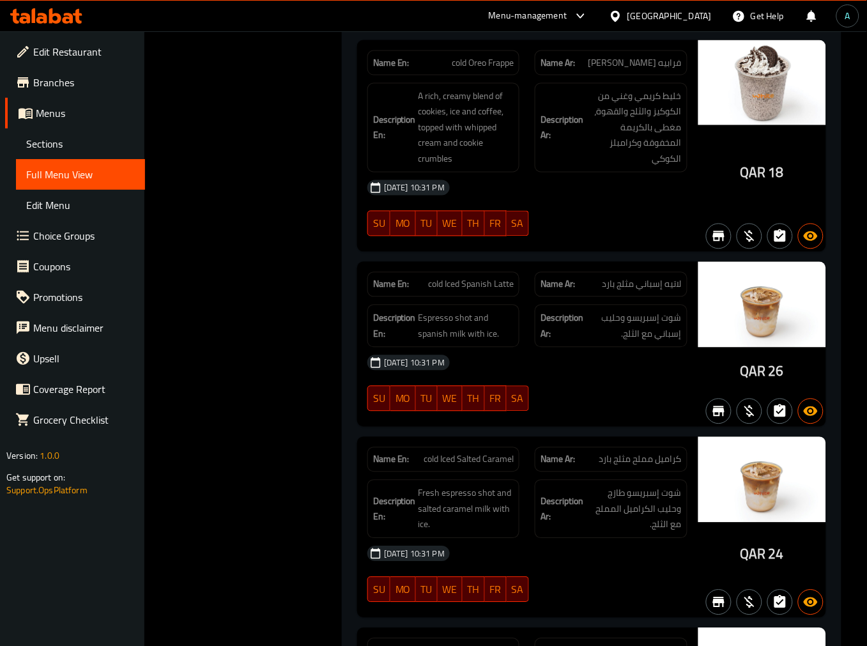
click at [334, 358] on div "(En): Big Cake (Ar): كيك بيج Name En: Cold Mango Icecream Cake - Big Name Ar: ك…" at bounding box center [591, 388] width 515 height 14764
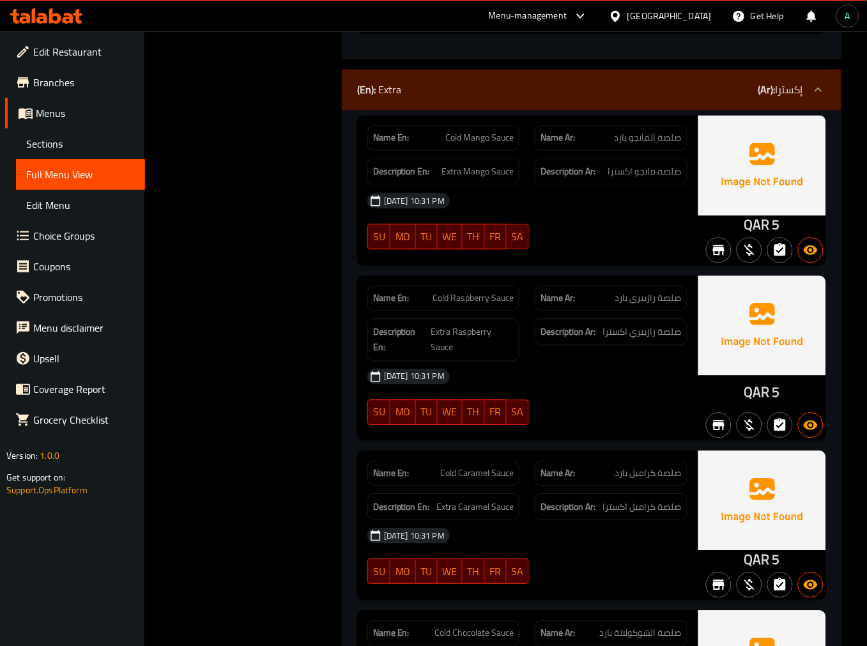
scroll to position [13939, 0]
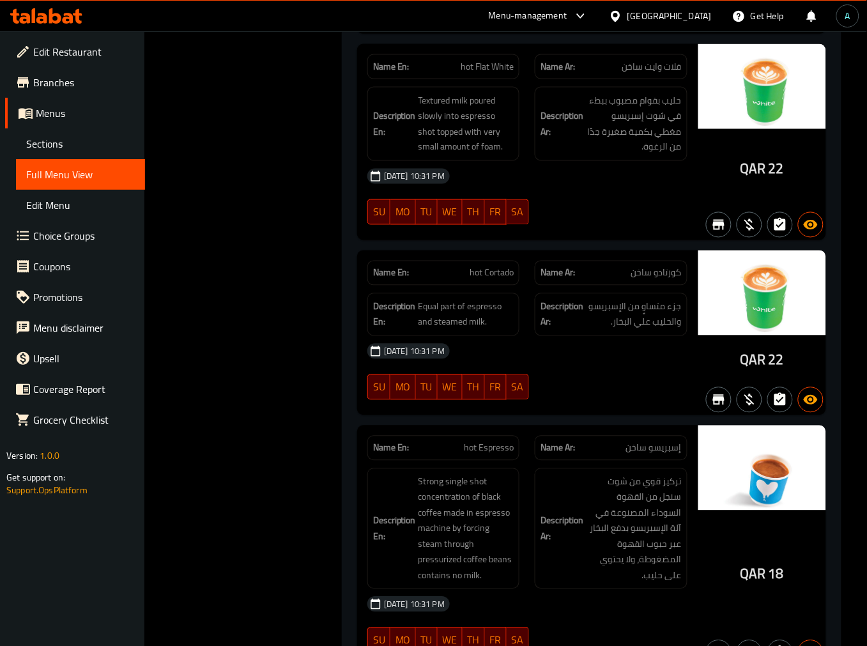
scroll to position [0, 0]
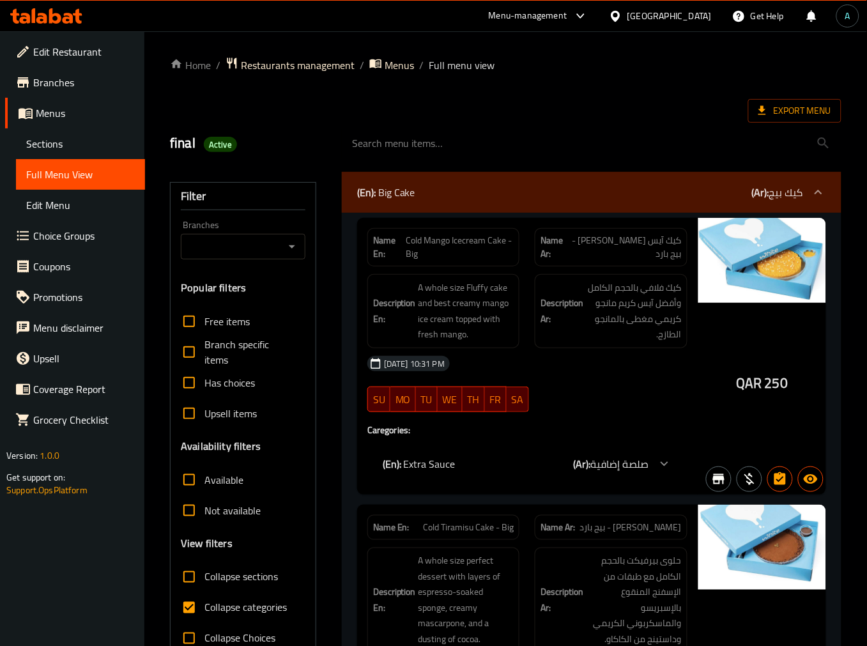
click at [211, 606] on span "Collapse categories" at bounding box center [245, 607] width 82 height 15
click at [204, 606] on input "Collapse categories" at bounding box center [189, 607] width 31 height 31
checkbox input "false"
